Goal: Obtain resource: Obtain resource

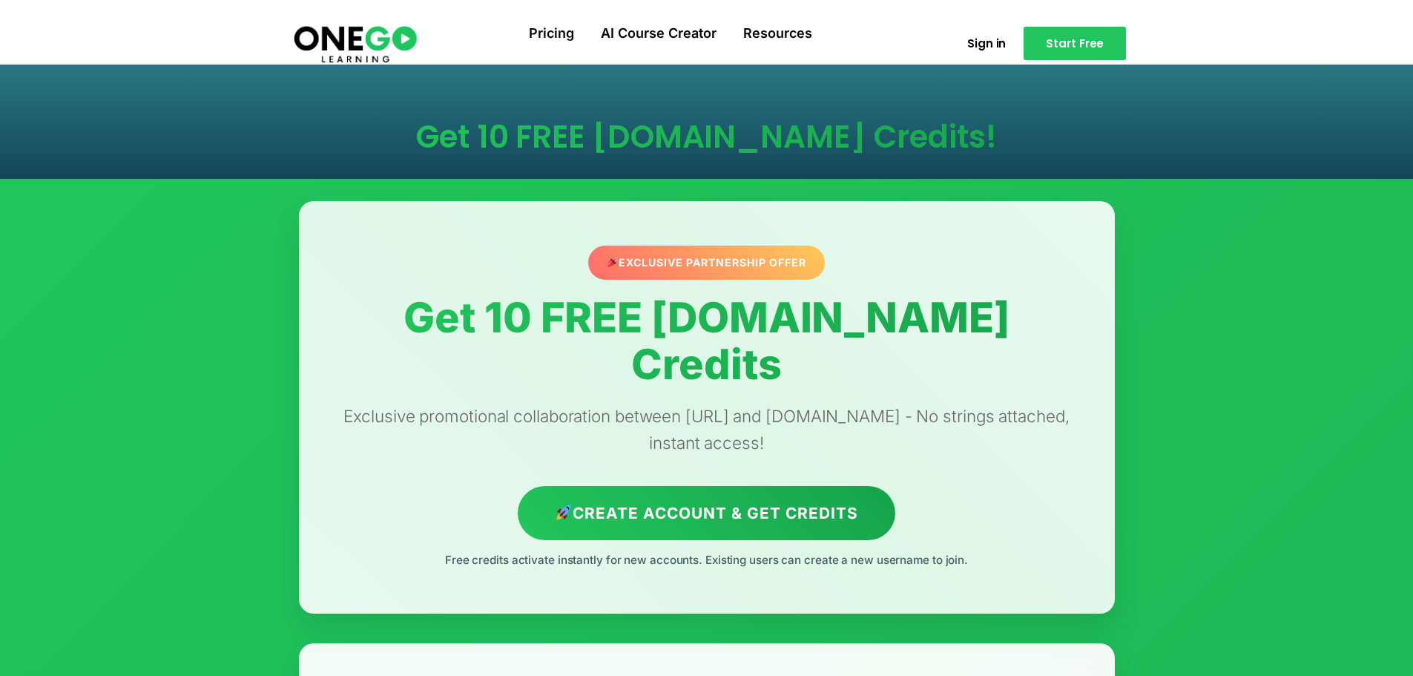
click at [725, 403] on p "Exclusive promotional collaboration between [URL] and [DOMAIN_NAME] - No string…" at bounding box center [707, 429] width 756 height 53
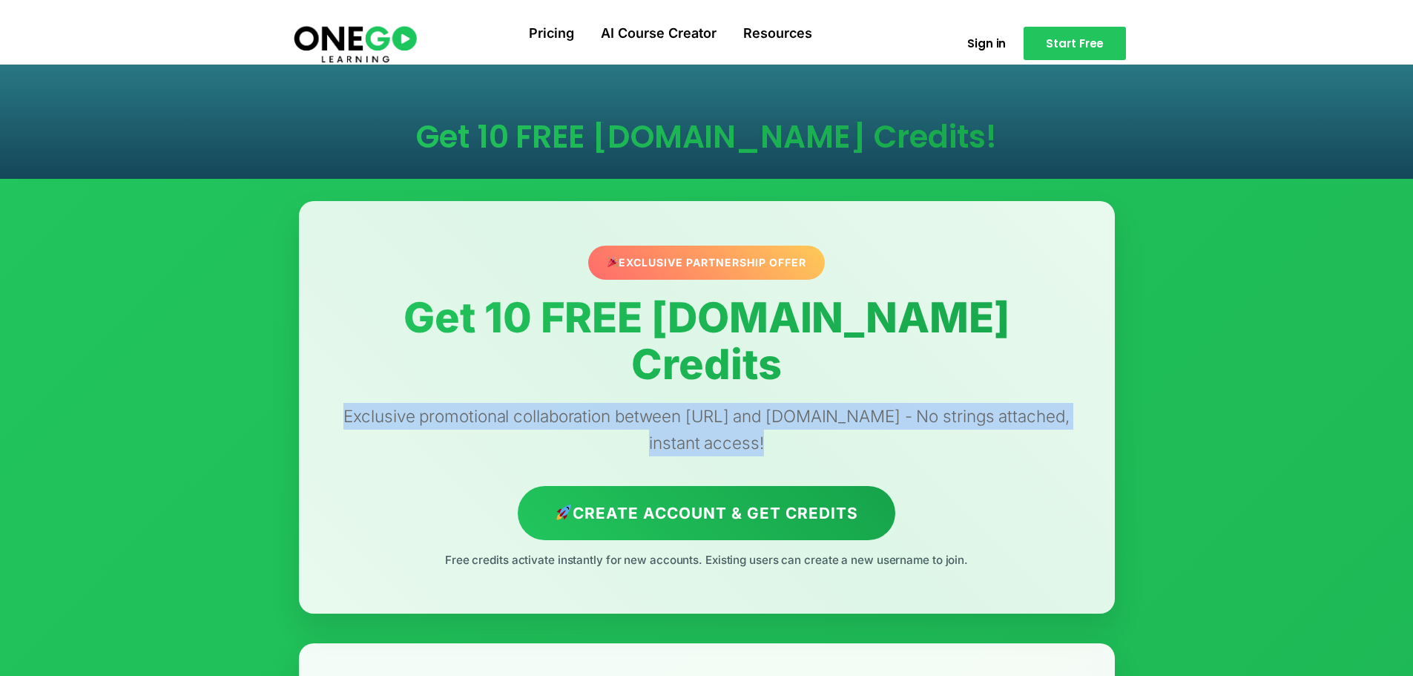
click at [725, 403] on p "Exclusive promotional collaboration between [URL] and [DOMAIN_NAME] - No string…" at bounding box center [707, 429] width 756 height 53
click at [799, 403] on p "Exclusive promotional collaboration between [URL] and [DOMAIN_NAME] - No string…" at bounding box center [707, 429] width 756 height 53
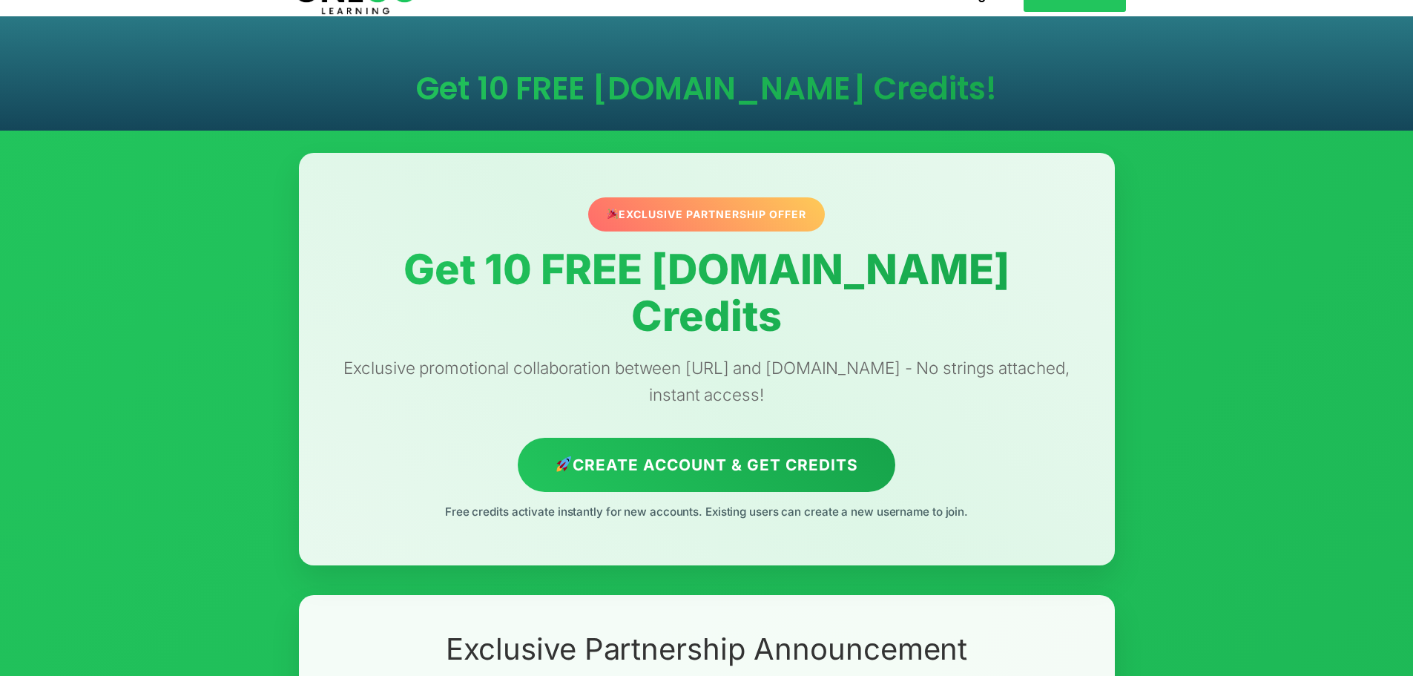
scroll to position [74, 0]
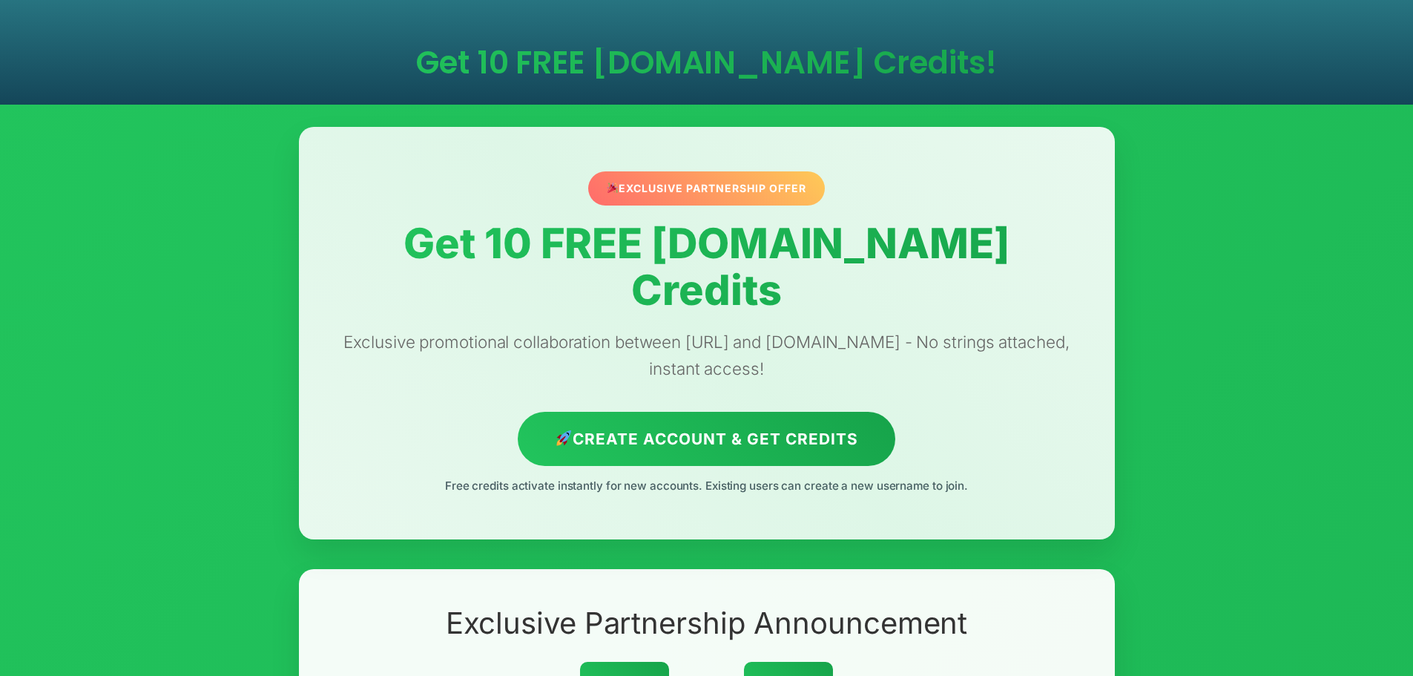
click at [719, 440] on div "Exclusive Partnership Offer Get 10 FREE [DOMAIN_NAME] Credits Exclusive promoti…" at bounding box center [707, 333] width 816 height 413
click at [846, 461] on div "Exclusive Partnership Offer Get 10 FREE [DOMAIN_NAME] Credits Exclusive promoti…" at bounding box center [707, 333] width 816 height 413
click at [978, 477] on p "Free credits activate instantly for new accounts. Existing users can create a n…" at bounding box center [707, 486] width 756 height 18
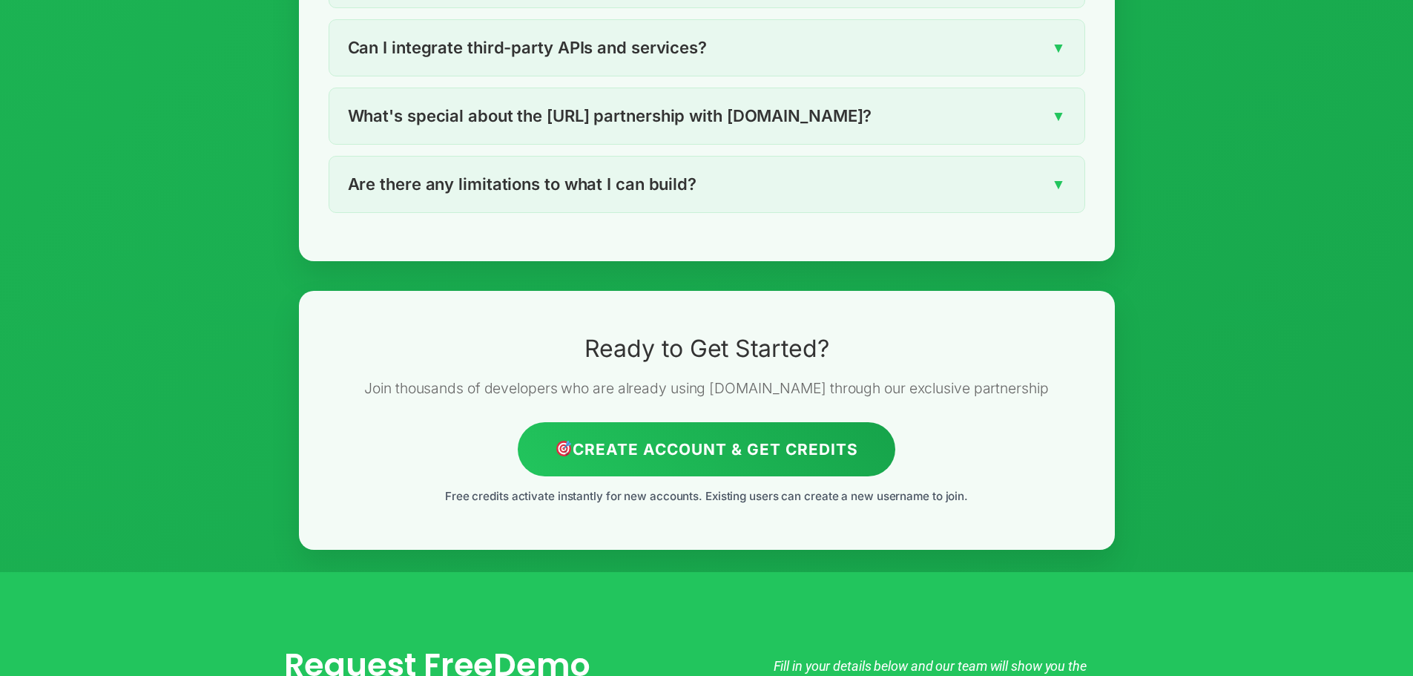
scroll to position [3486, 0]
